Goal: Find specific page/section: Find specific page/section

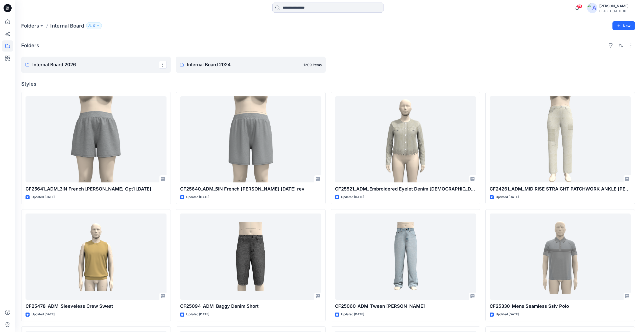
click at [96, 65] on p "Internal Board 2026" at bounding box center [95, 64] width 126 height 7
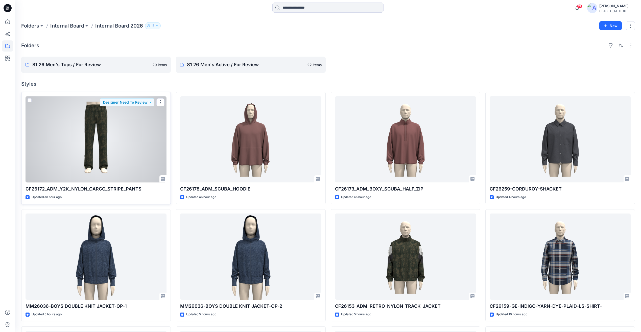
click at [139, 162] on div at bounding box center [96, 139] width 141 height 86
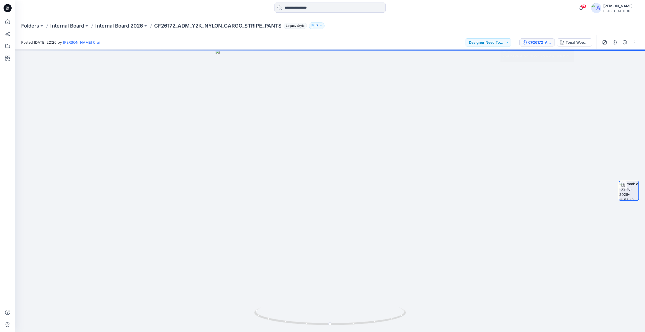
click at [547, 42] on div "CF26172_ADM_Y2K_NYLON_CARGO_STRIPE_PANTS" at bounding box center [539, 43] width 23 height 6
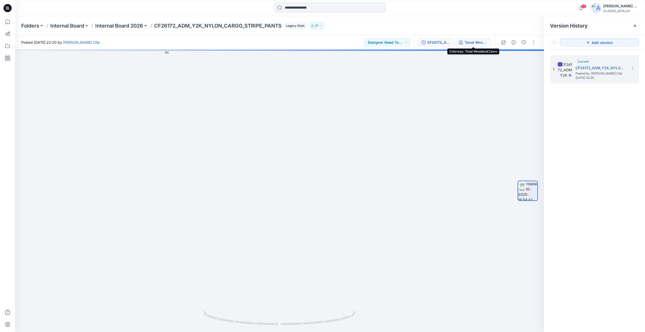
click at [463, 43] on button "Tonal Woodland Camo" at bounding box center [473, 42] width 35 height 8
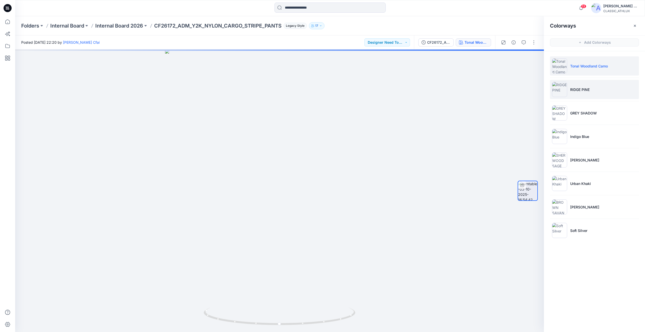
click at [586, 92] on p "RIDGE PINE" at bounding box center [579, 89] width 19 height 5
drag, startPoint x: 410, startPoint y: 184, endPoint x: 349, endPoint y: 184, distance: 60.9
click at [349, 184] on div at bounding box center [279, 191] width 529 height 283
drag, startPoint x: 394, startPoint y: 178, endPoint x: 404, endPoint y: 177, distance: 10.2
click at [404, 177] on div at bounding box center [279, 191] width 529 height 283
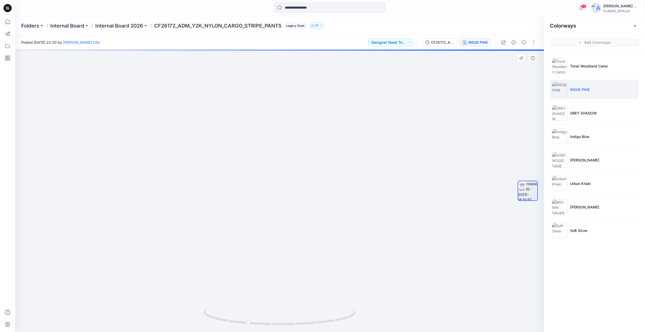
drag, startPoint x: 221, startPoint y: 144, endPoint x: 314, endPoint y: 150, distance: 92.7
click at [314, 150] on img at bounding box center [279, 178] width 281 height 309
drag, startPoint x: 362, startPoint y: 238, endPoint x: 437, endPoint y: 231, distance: 74.6
click at [437, 231] on div at bounding box center [279, 191] width 529 height 283
drag, startPoint x: 313, startPoint y: 323, endPoint x: 391, endPoint y: 303, distance: 81.2
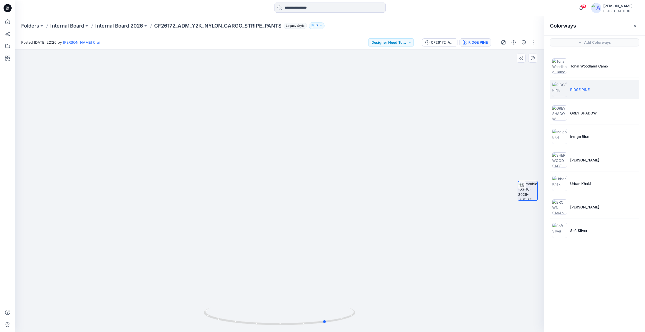
click at [391, 303] on div at bounding box center [279, 191] width 529 height 283
click at [591, 113] on p "GREY SHADOW" at bounding box center [583, 112] width 27 height 5
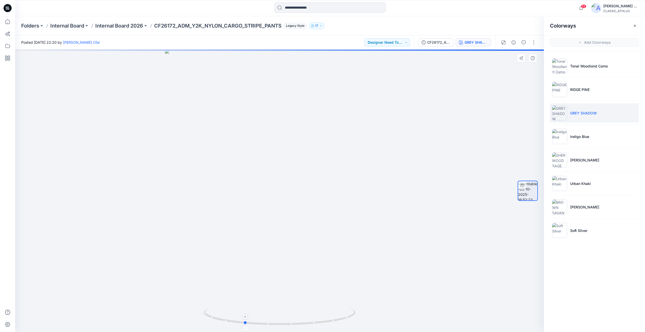
drag, startPoint x: 350, startPoint y: 319, endPoint x: 385, endPoint y: 304, distance: 38.6
click at [342, 319] on icon at bounding box center [280, 317] width 153 height 19
click at [429, 200] on div at bounding box center [279, 191] width 529 height 283
click at [135, 26] on p "Internal Board 2026" at bounding box center [119, 25] width 48 height 7
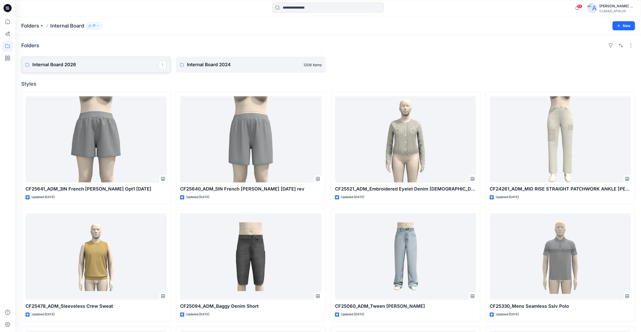
click at [113, 69] on link "Internal Board 2026" at bounding box center [96, 65] width 150 height 16
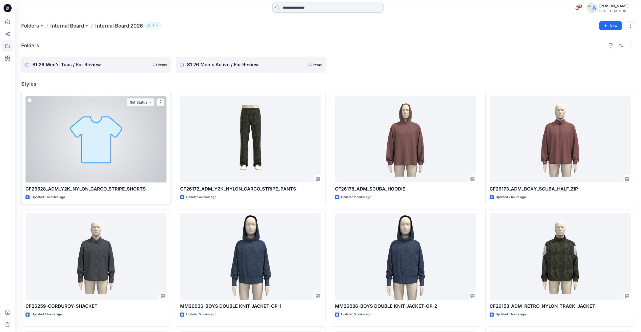
click at [152, 168] on div at bounding box center [96, 139] width 141 height 86
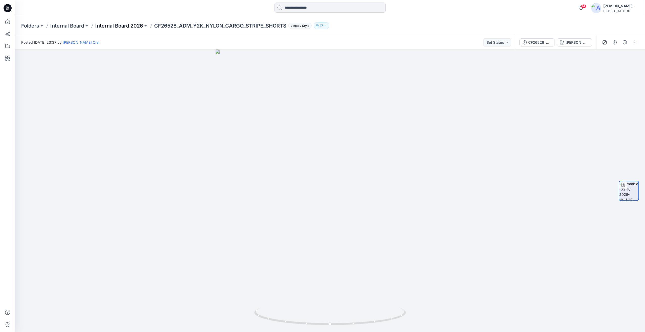
click at [128, 27] on p "Internal Board 2026" at bounding box center [119, 25] width 48 height 7
